Goal: Transaction & Acquisition: Purchase product/service

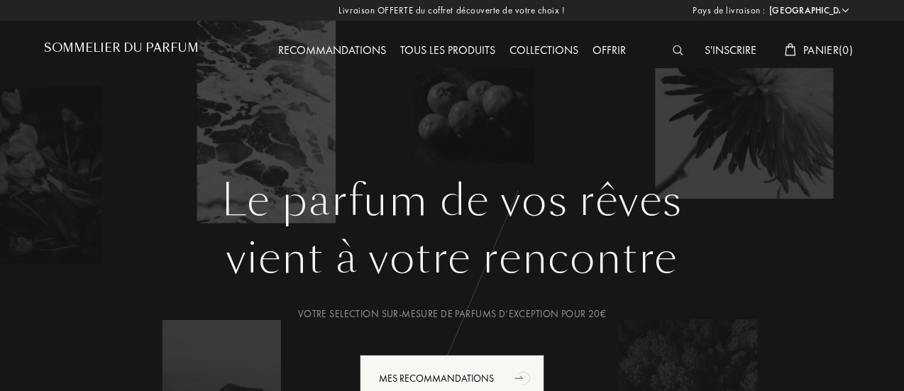
select select "BE"
click at [676, 50] on img at bounding box center [678, 50] width 11 height 10
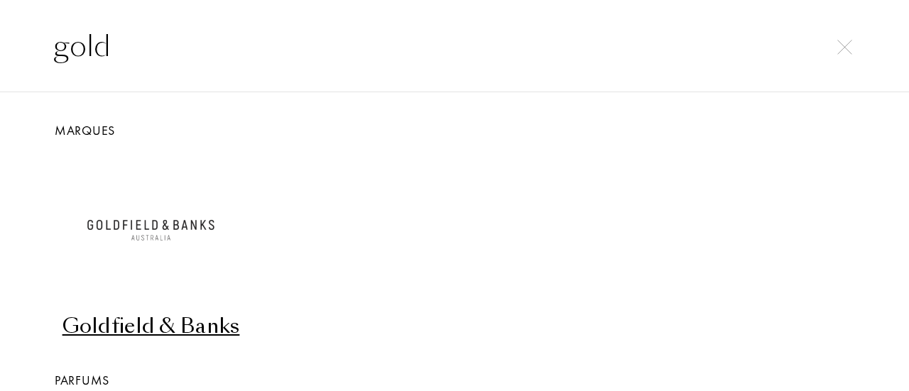
type input "gold"
click at [133, 332] on div "Goldfield & Banks" at bounding box center [150, 326] width 191 height 28
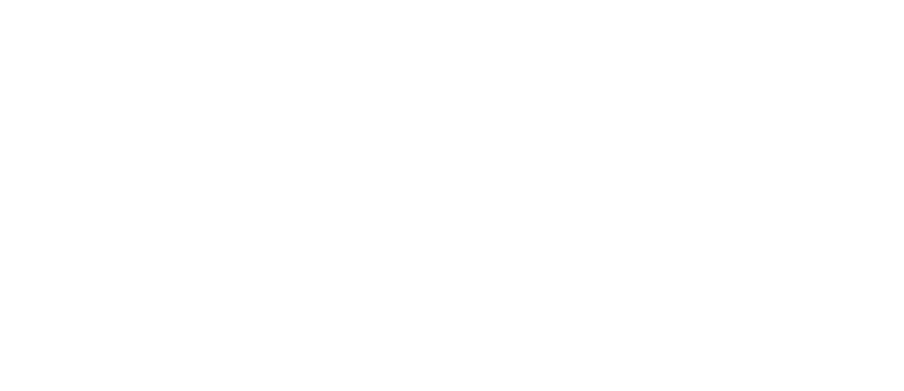
select select "BE"
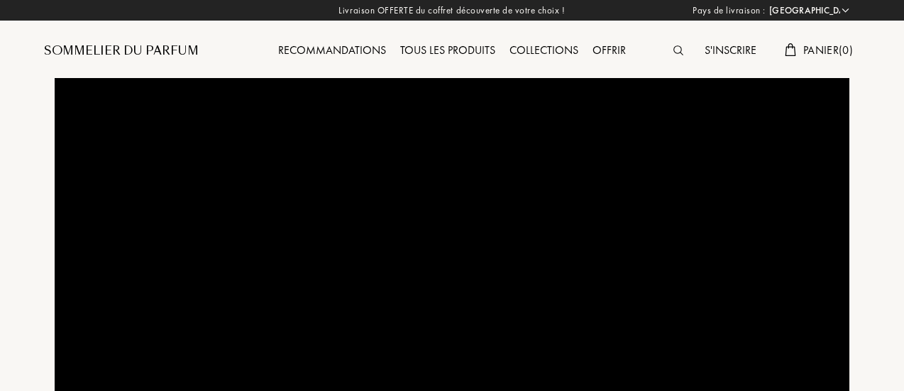
click at [674, 40] on div "S'inscrire Panier ( 0 )" at bounding box center [759, 39] width 204 height 78
click at [676, 57] on div at bounding box center [682, 51] width 31 height 18
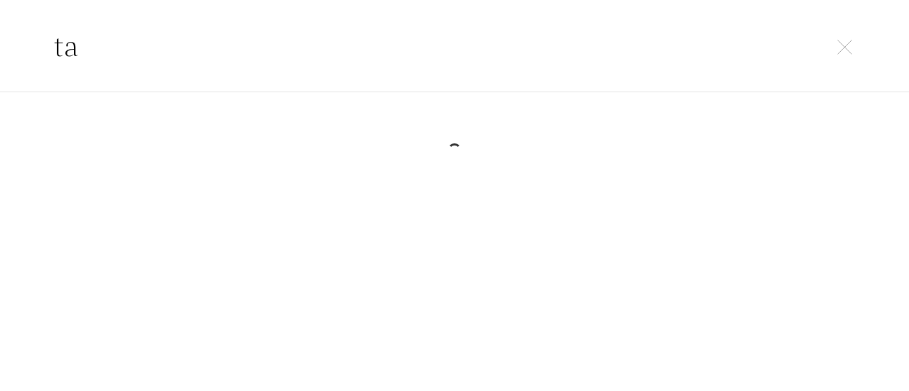
type input "t"
